Goal: Navigation & Orientation: Find specific page/section

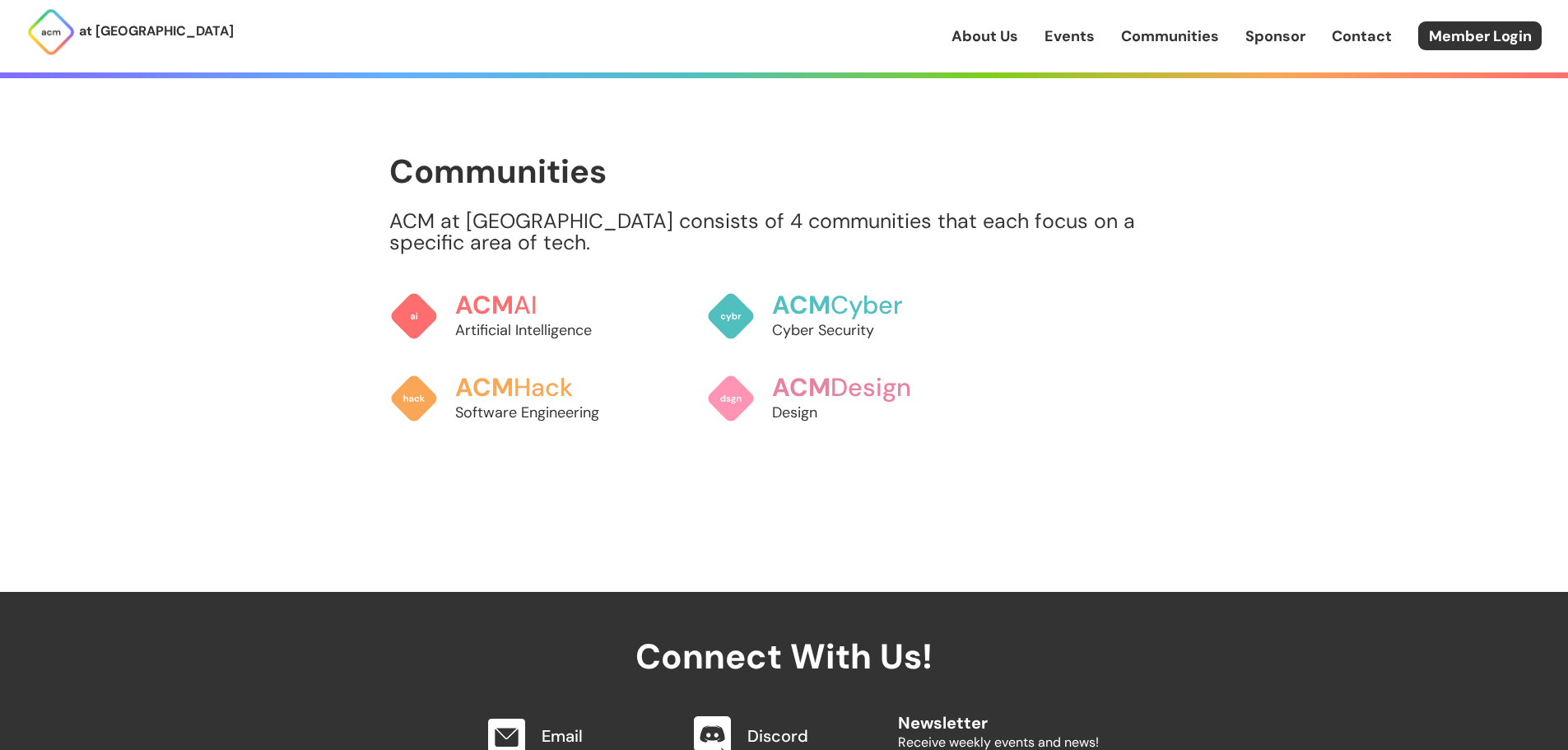
scroll to position [1415, 0]
click at [578, 400] on p "Software Engineering" at bounding box center [543, 411] width 182 height 22
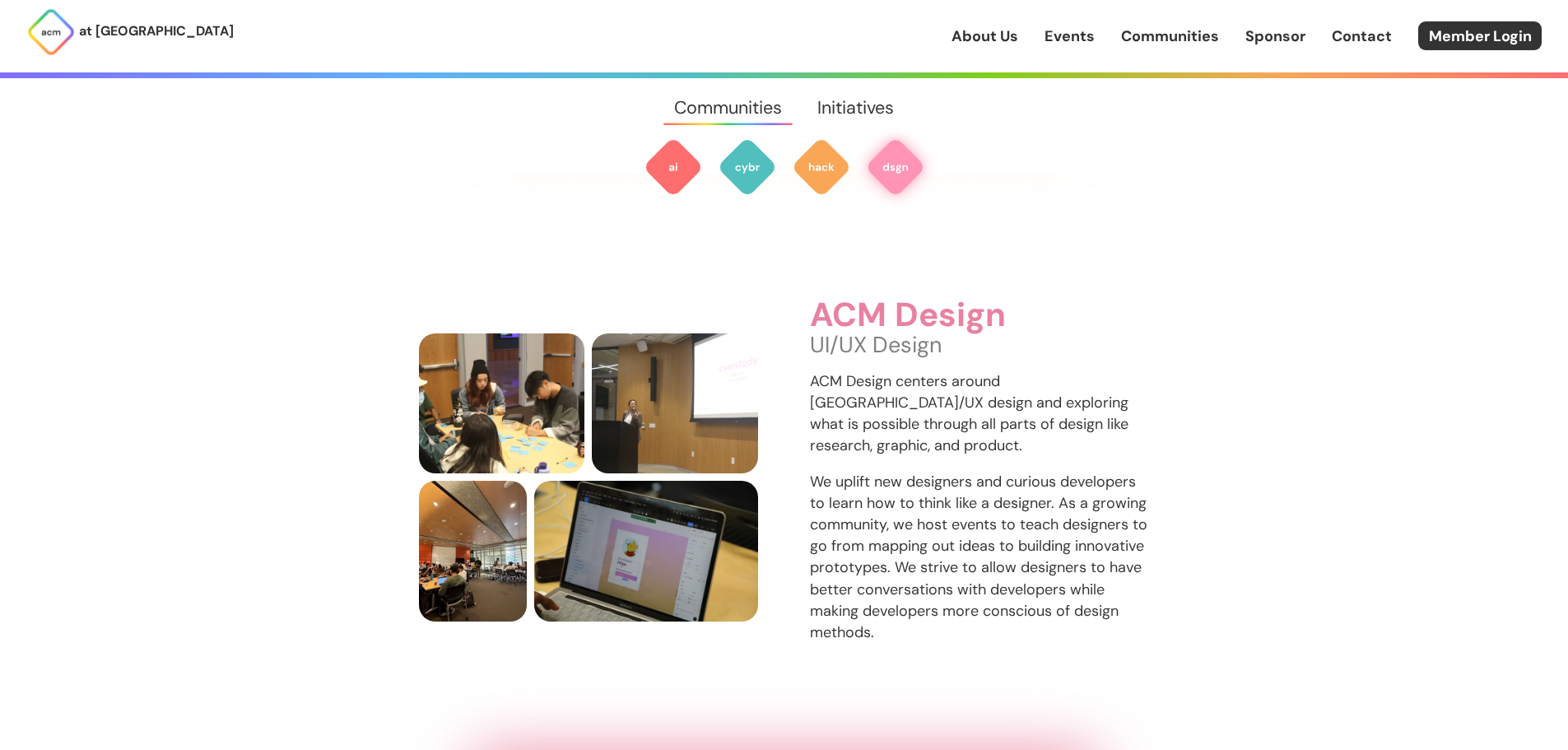
scroll to position [2505, 0]
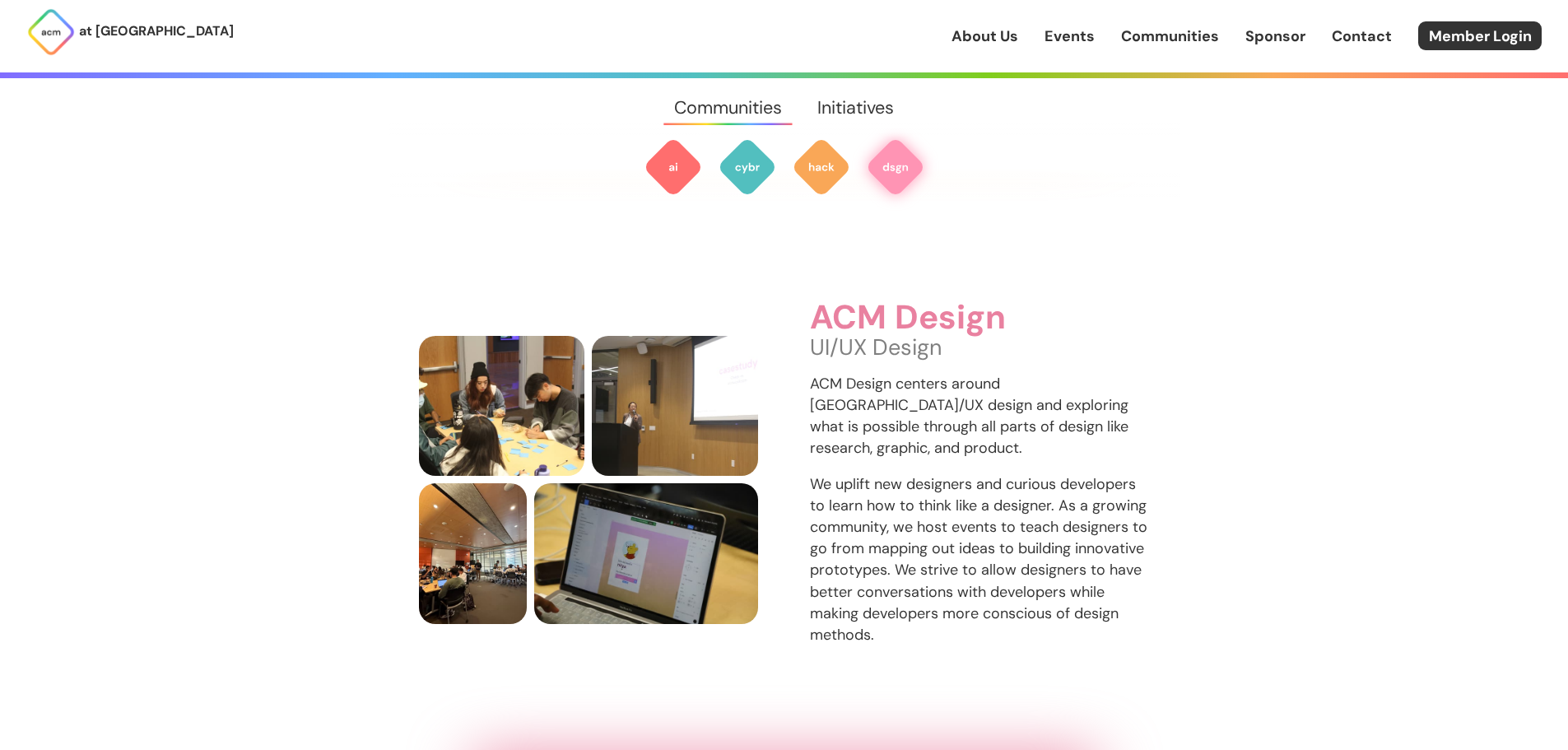
click at [1000, 31] on link "About Us" at bounding box center [984, 36] width 66 height 22
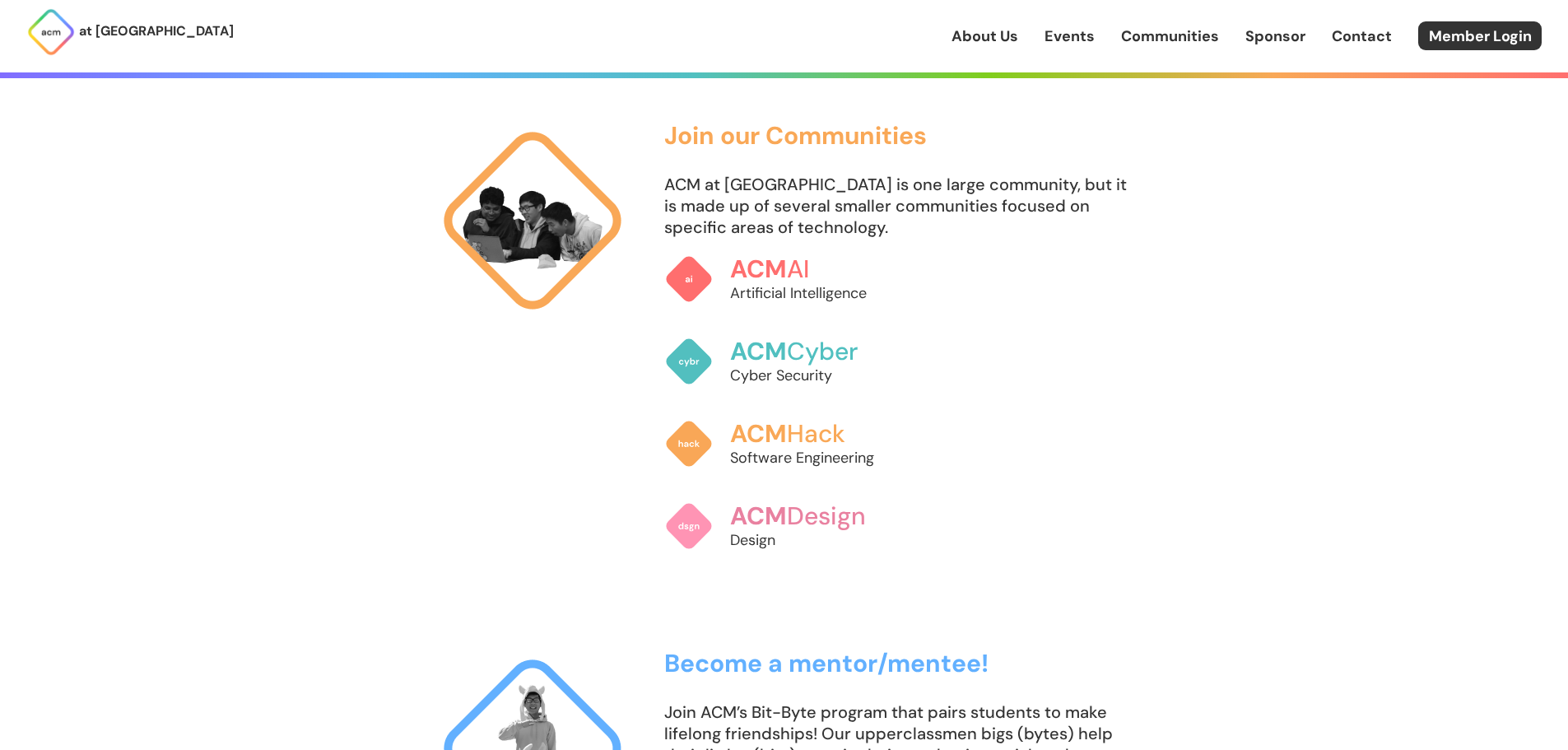
scroll to position [1139, 0]
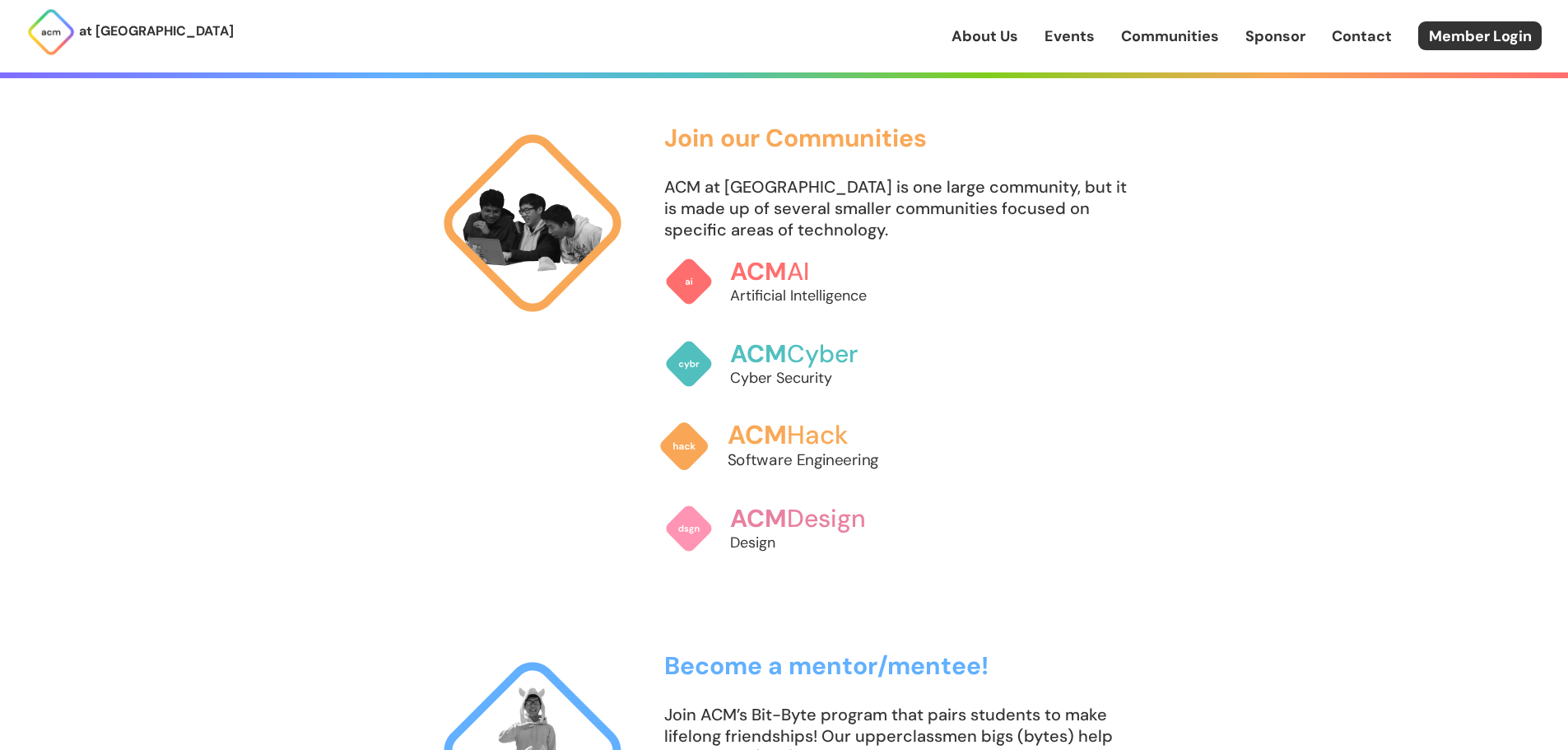
click at [682, 463] on img at bounding box center [683, 446] width 52 height 52
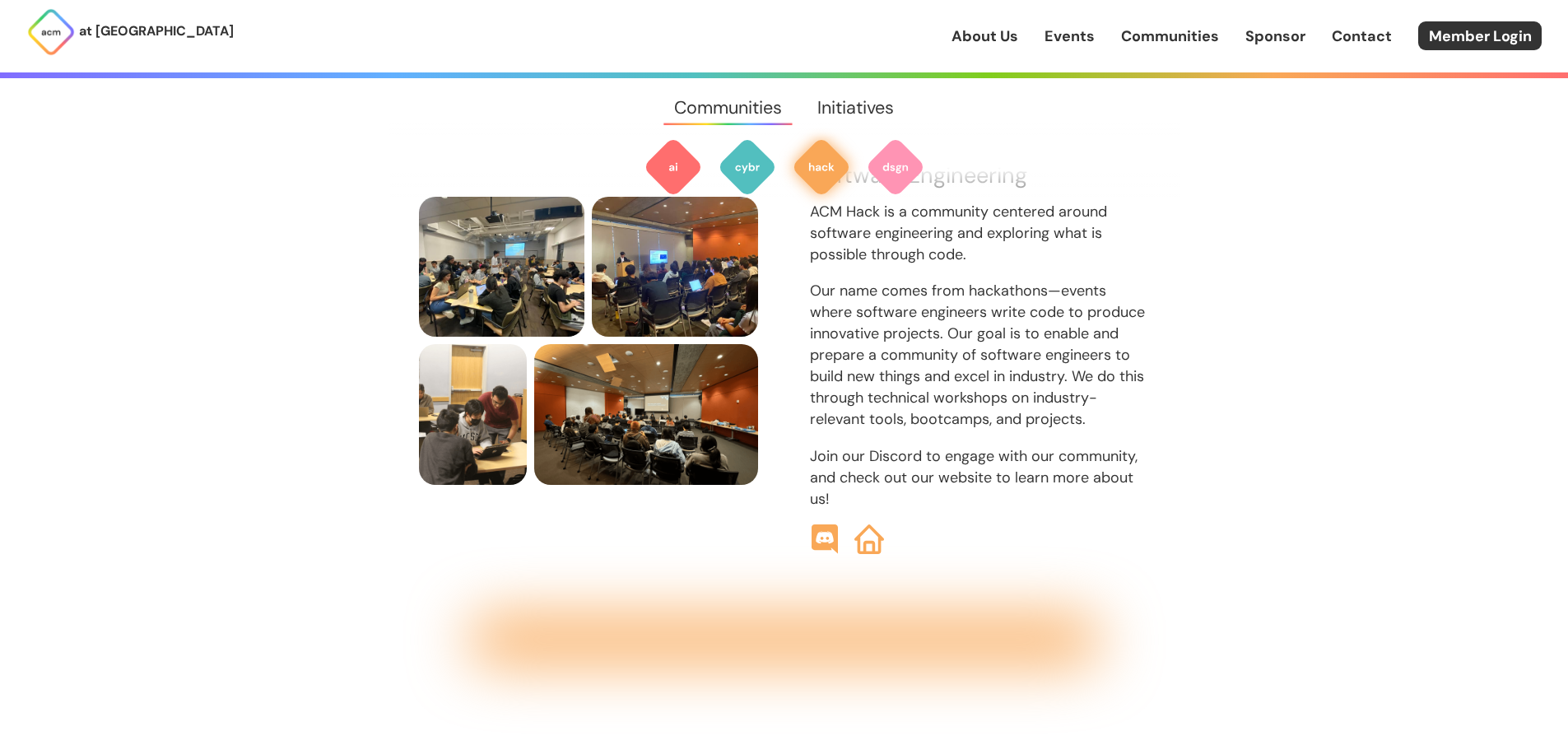
scroll to position [1833, 0]
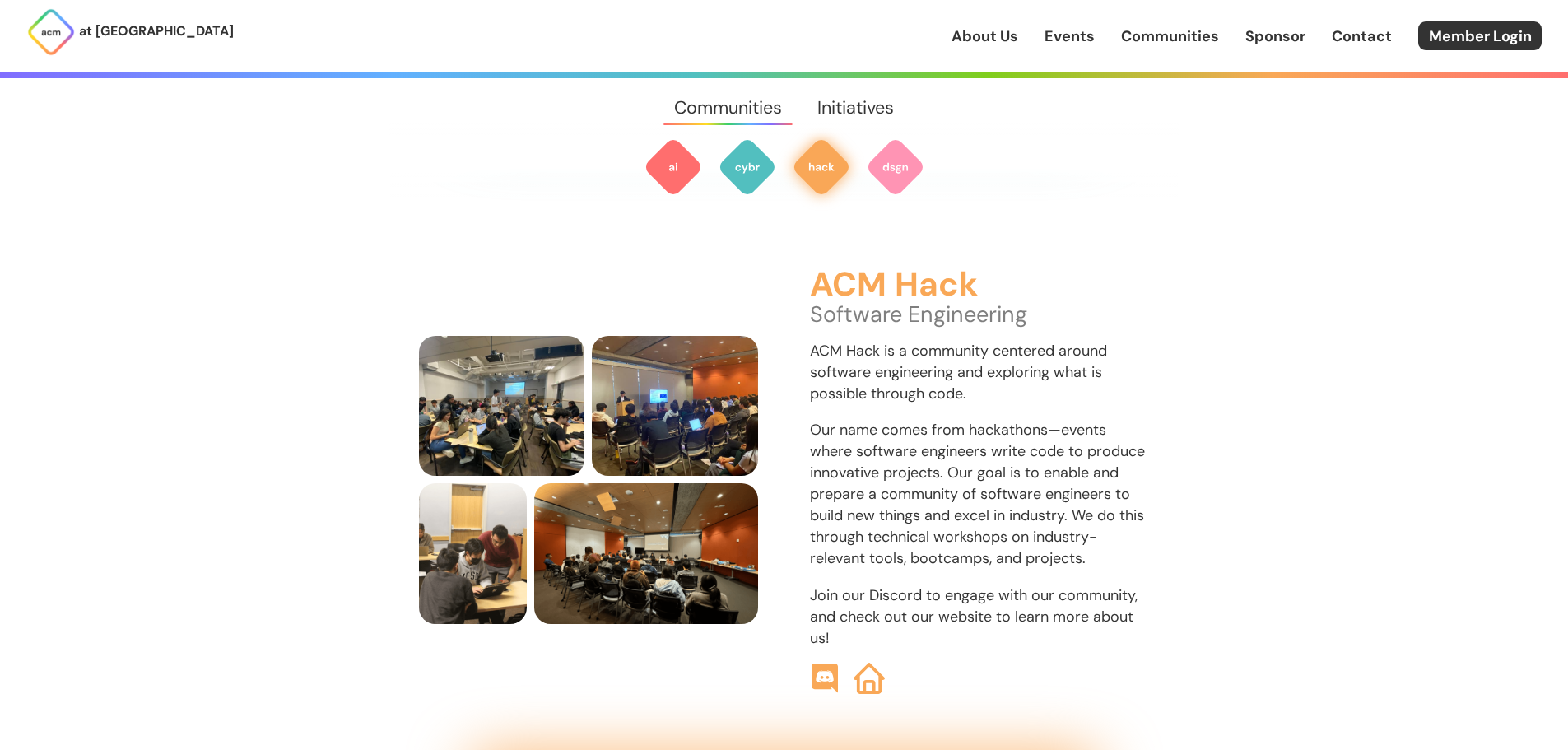
click at [871, 663] on img at bounding box center [869, 678] width 31 height 31
